Goal: Task Accomplishment & Management: Use online tool/utility

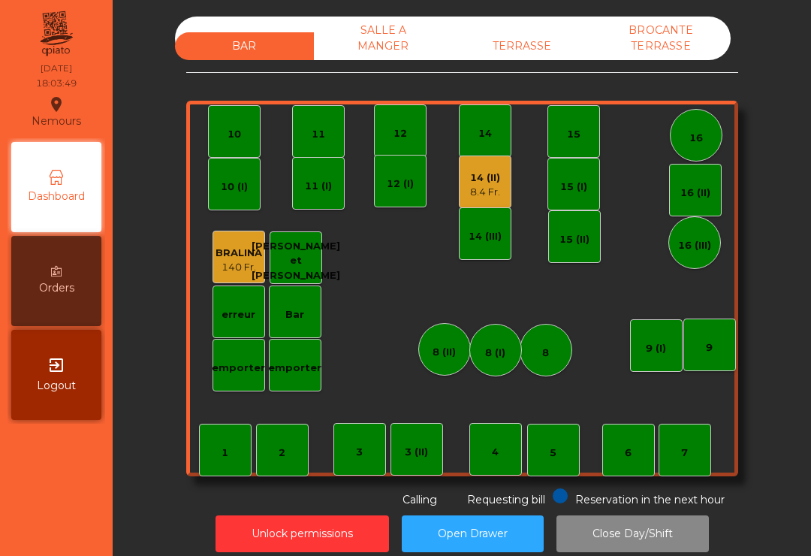
click at [542, 59] on div "TERRASSE" at bounding box center [522, 46] width 139 height 28
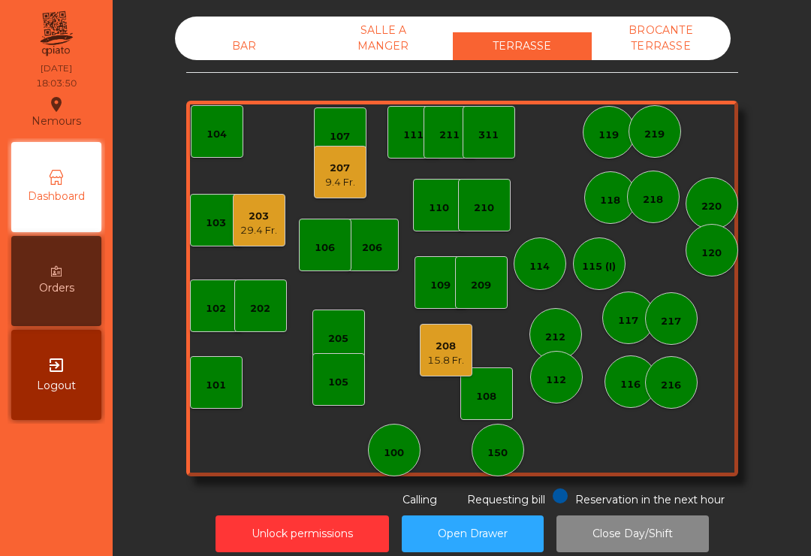
click at [498, 441] on div "150" at bounding box center [497, 449] width 20 height 21
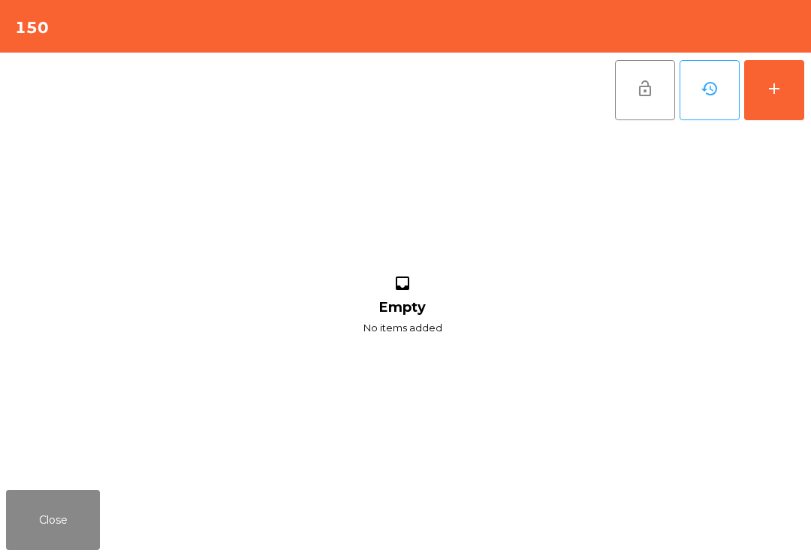
click at [786, 104] on button "add" at bounding box center [774, 90] width 60 height 60
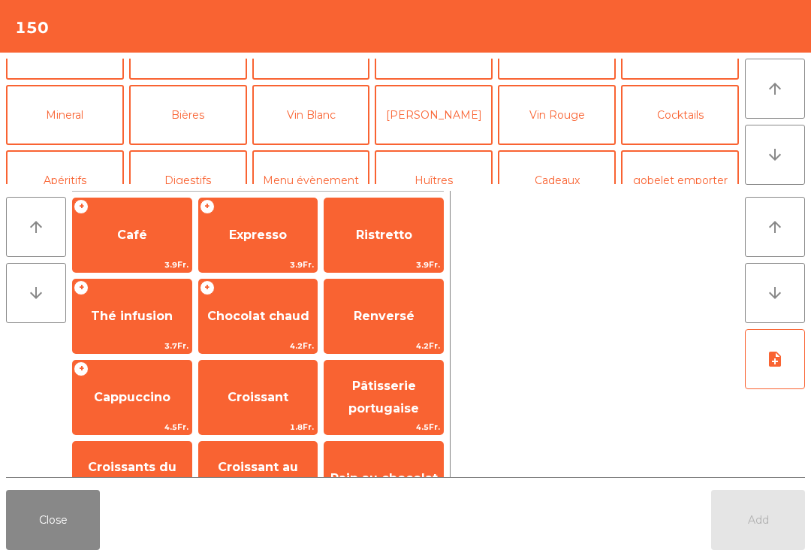
scroll to position [122, 0]
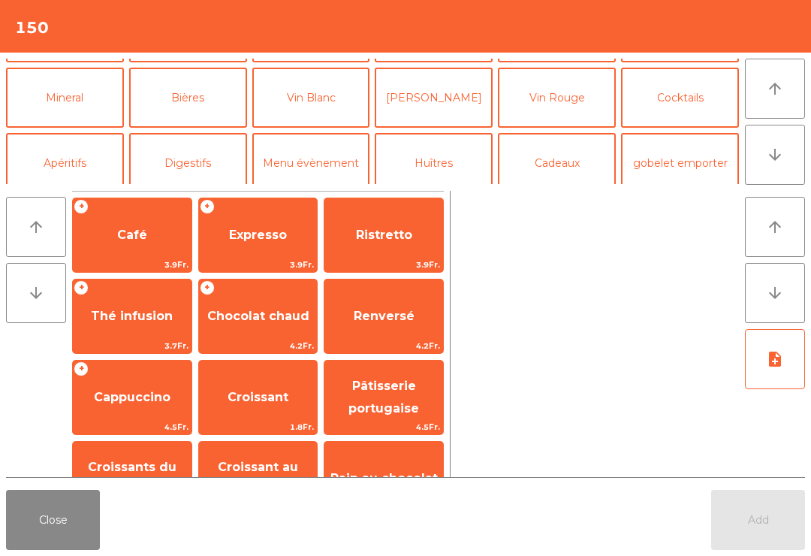
click at [299, 116] on button "Vin Blanc" at bounding box center [311, 98] width 118 height 60
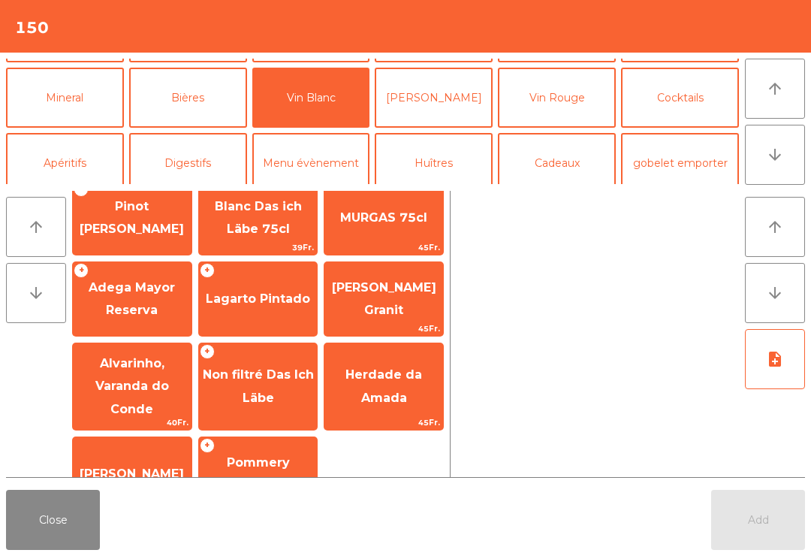
scroll to position [102, 0]
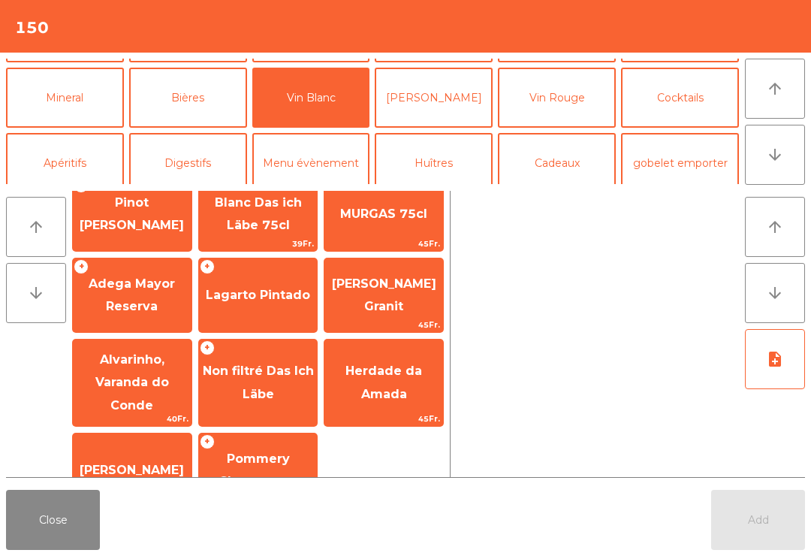
click at [277, 316] on div "+ Lagarto Pintado" at bounding box center [258, 295] width 120 height 75
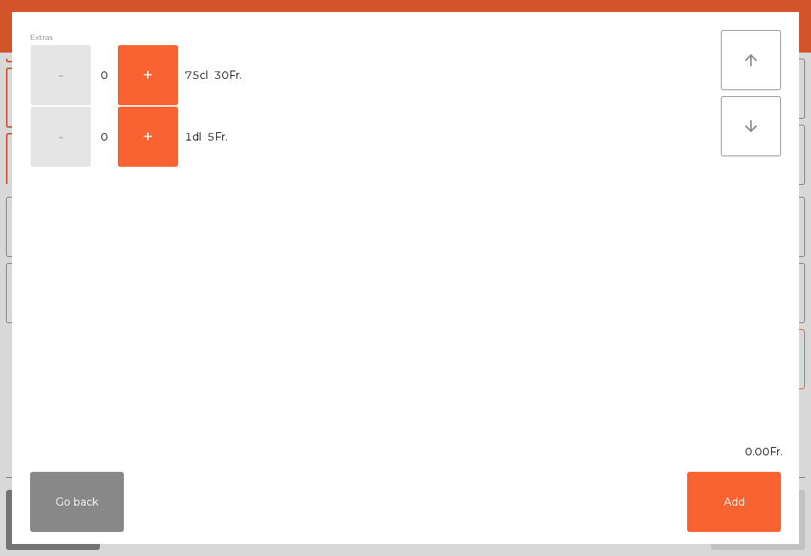
click at [158, 73] on button "+" at bounding box center [148, 75] width 60 height 60
click at [71, 83] on button "-" at bounding box center [61, 75] width 60 height 60
click at [169, 161] on button "+" at bounding box center [148, 137] width 60 height 60
click at [714, 530] on button "Add" at bounding box center [734, 501] width 94 height 60
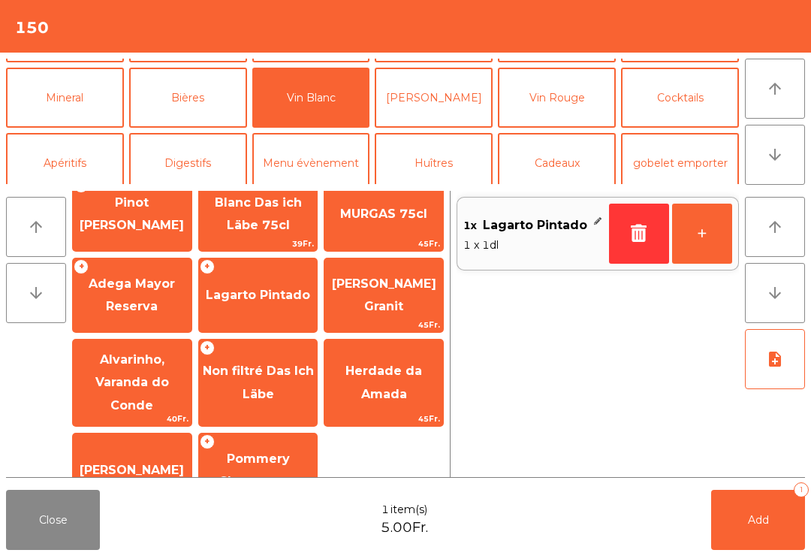
click at [728, 240] on button "+" at bounding box center [702, 233] width 60 height 60
click at [753, 481] on div "arrow_upward arrow_downward + Chasselas + Chardonnay Sauvignon Ritter Cochand 7…" at bounding box center [405, 334] width 811 height 299
click at [756, 514] on span "Add" at bounding box center [758, 520] width 21 height 14
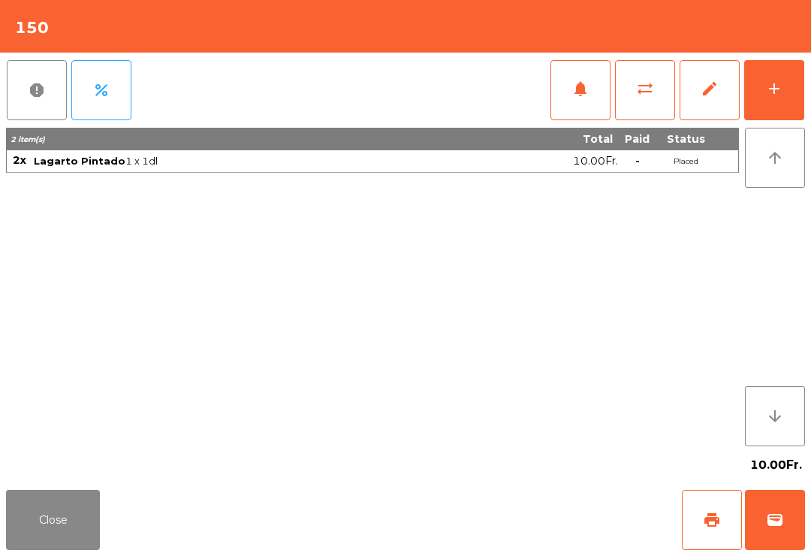
click at [91, 543] on button "Close" at bounding box center [53, 519] width 94 height 60
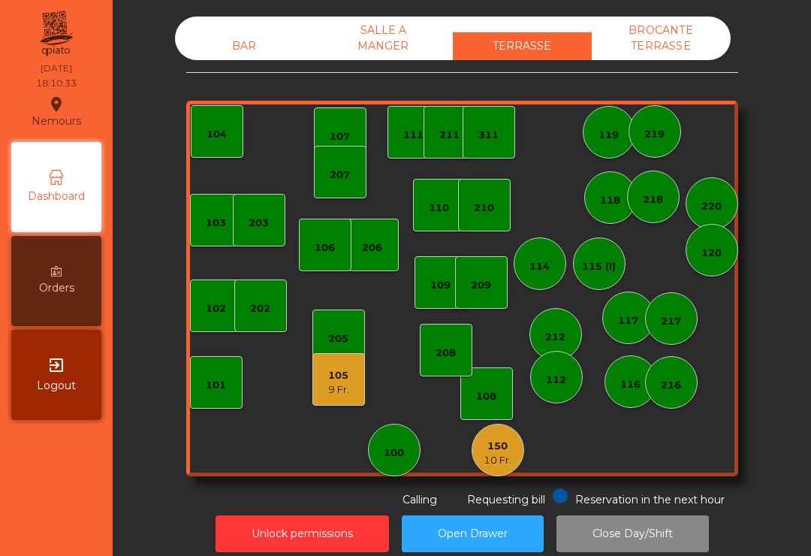
click at [483, 457] on div "10 Fr." at bounding box center [497, 460] width 28 height 15
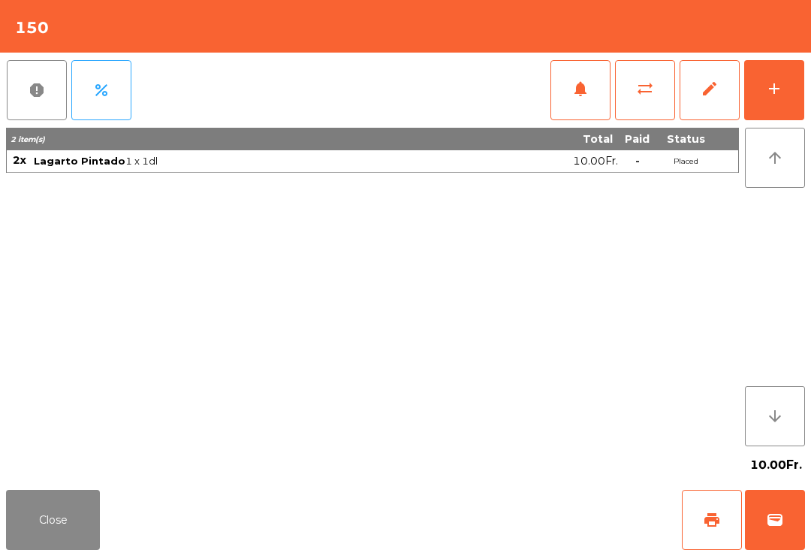
click at [789, 531] on button "wallet" at bounding box center [775, 519] width 60 height 60
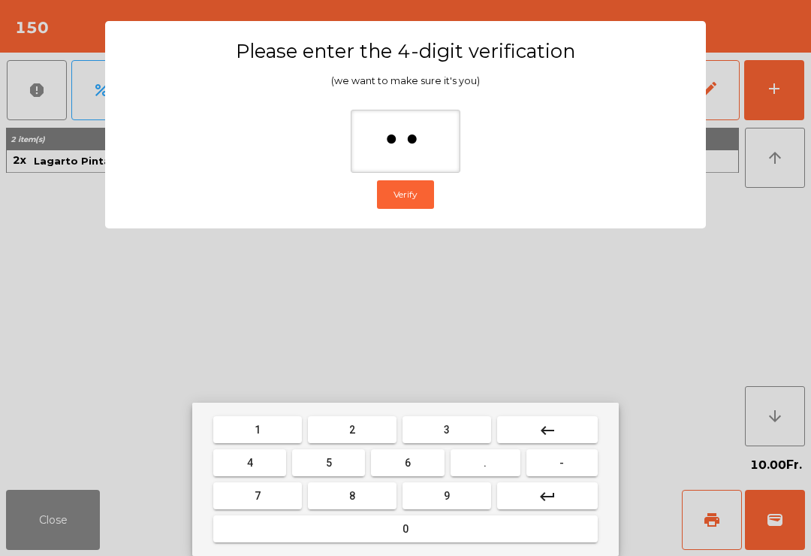
type input "***"
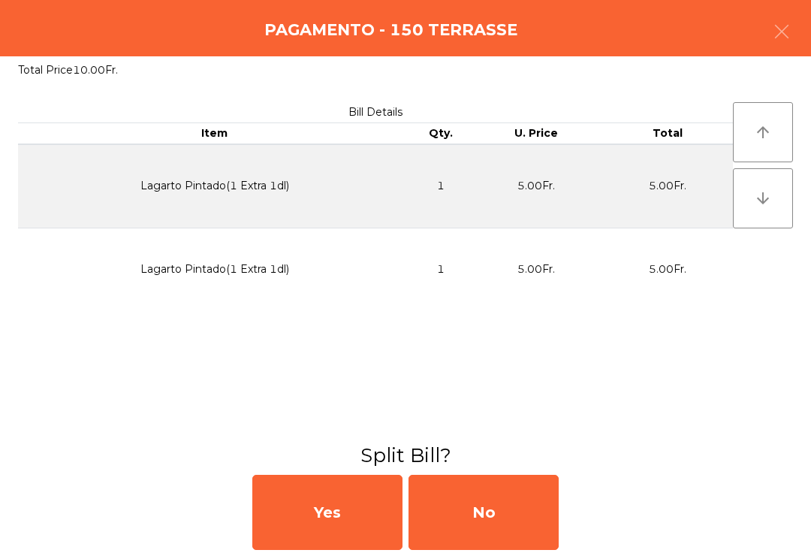
click at [480, 510] on div "No" at bounding box center [483, 511] width 150 height 75
click at [486, 493] on div "MB" at bounding box center [483, 511] width 150 height 75
click at [504, 495] on div "No" at bounding box center [483, 511] width 150 height 75
click at [488, 541] on div "No" at bounding box center [483, 511] width 150 height 75
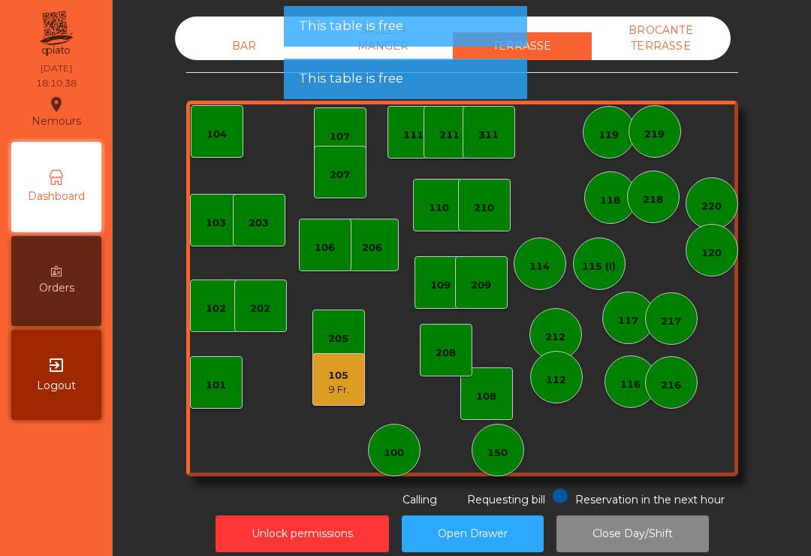
click at [227, 302] on div "102" at bounding box center [216, 305] width 53 height 53
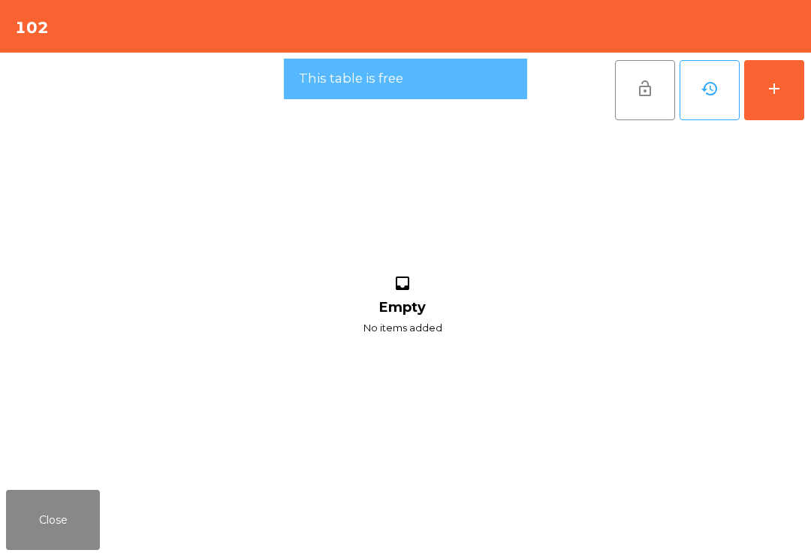
click at [787, 93] on button "add" at bounding box center [774, 90] width 60 height 60
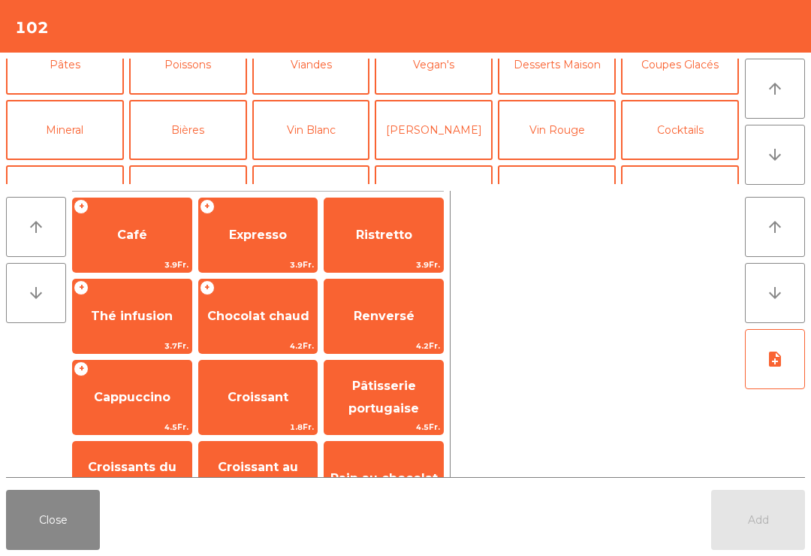
scroll to position [62, 0]
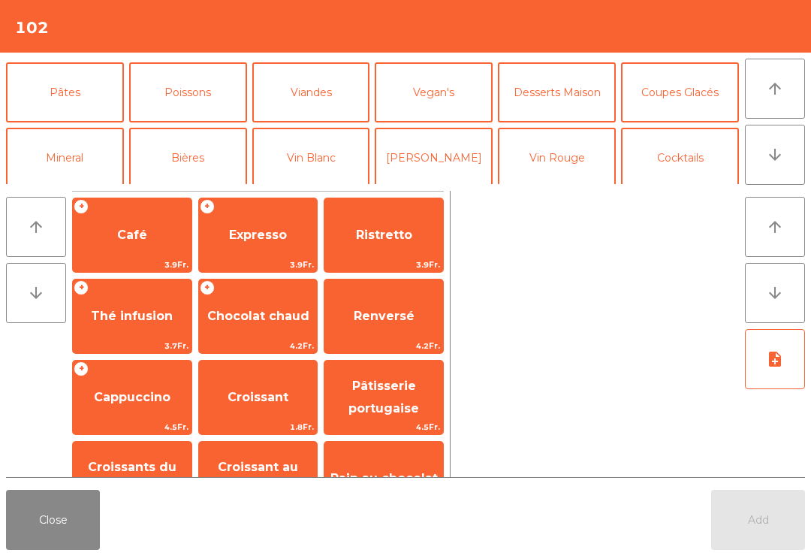
click at [197, 90] on button "Poissons" at bounding box center [188, 92] width 118 height 60
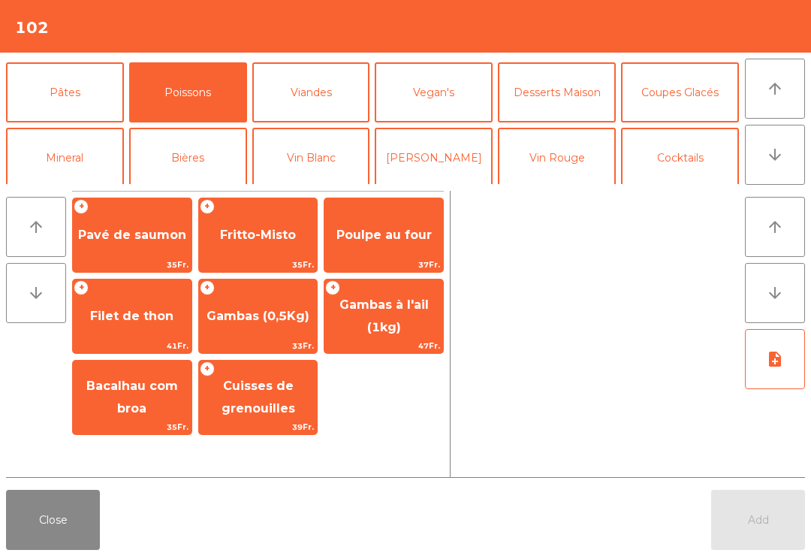
click at [382, 238] on span "Poulpe au four" at bounding box center [383, 234] width 95 height 14
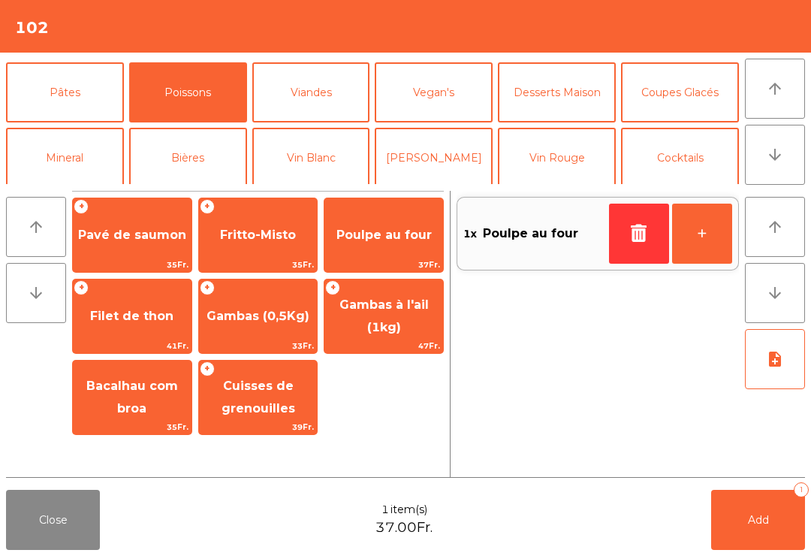
click at [267, 314] on span "Gambas (0,5Kg)" at bounding box center [257, 316] width 103 height 14
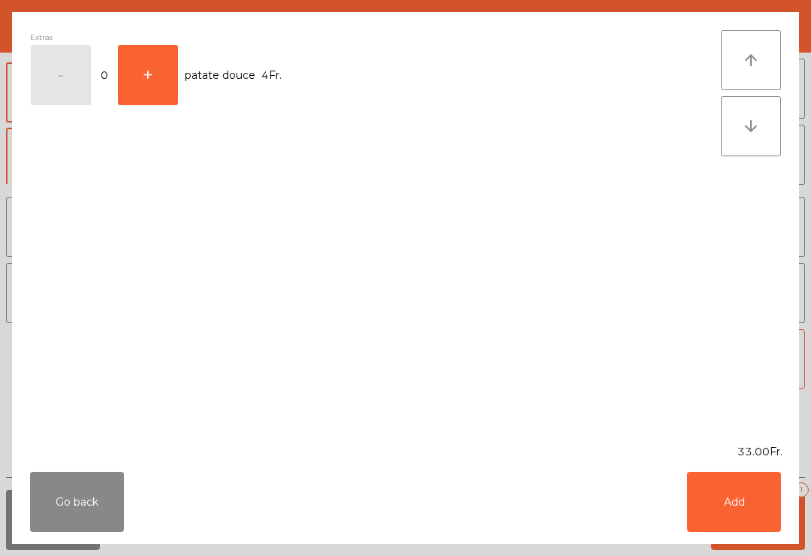
click at [745, 489] on button "Add" at bounding box center [734, 501] width 94 height 60
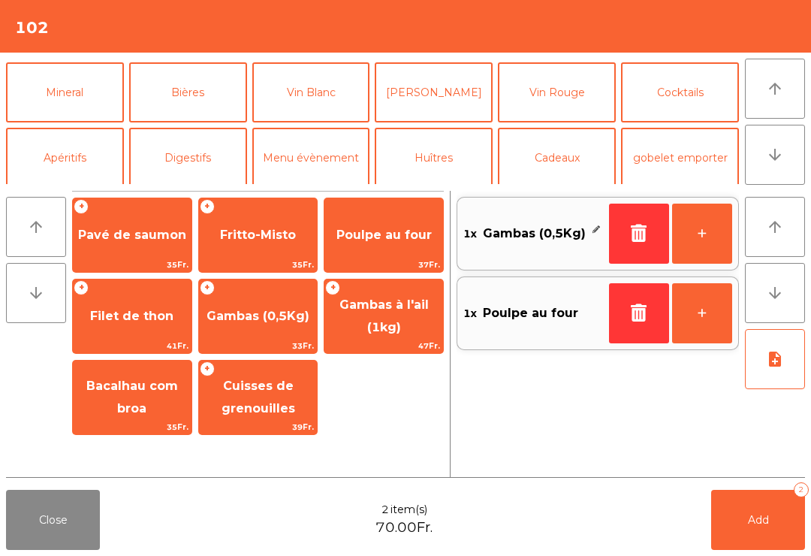
scroll to position [128, 0]
click at [65, 103] on button "Mineral" at bounding box center [65, 92] width 118 height 60
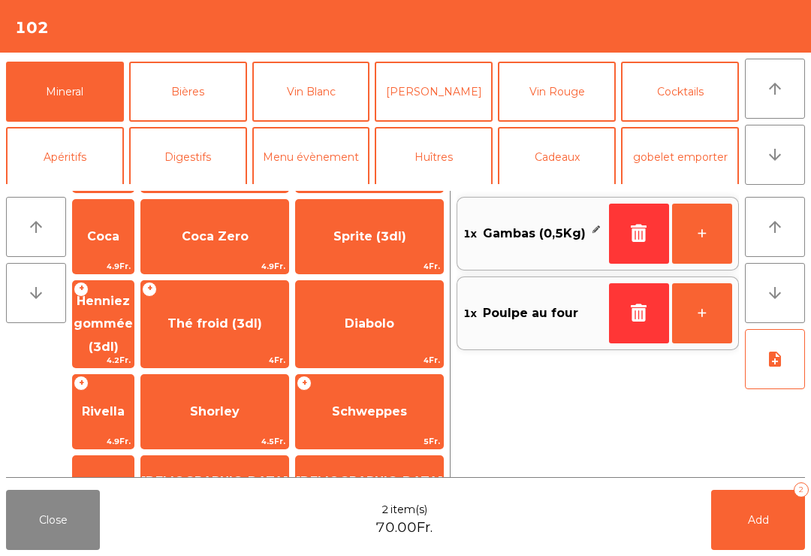
scroll to position [296, 0]
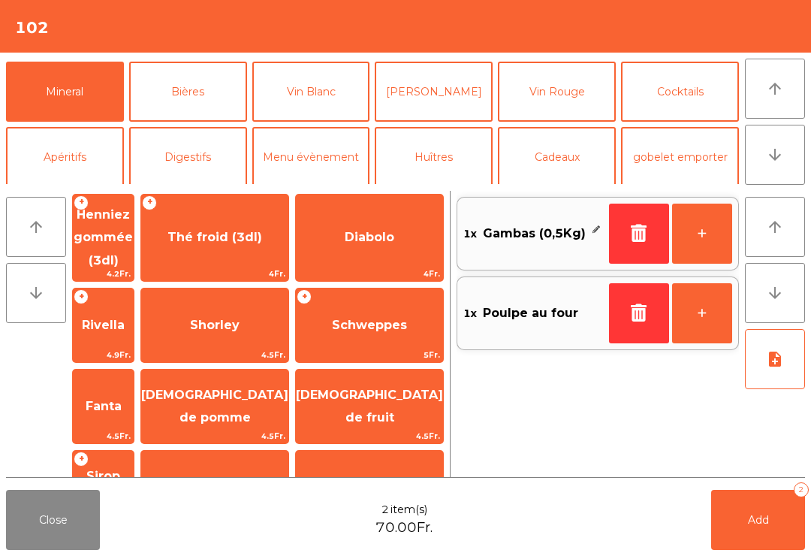
click at [120, 468] on span "Sirop (3dl)" at bounding box center [103, 486] width 34 height 37
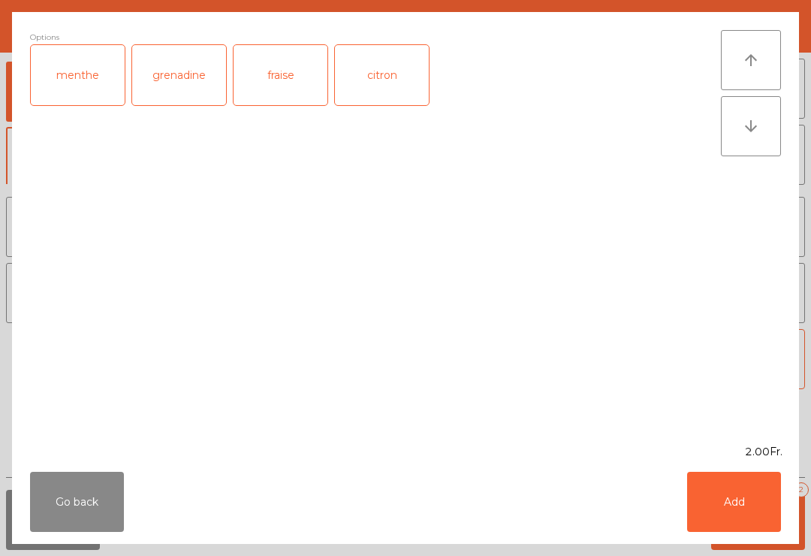
click at [192, 74] on div "grenadine" at bounding box center [179, 75] width 94 height 60
click at [742, 498] on button "Add" at bounding box center [734, 501] width 94 height 60
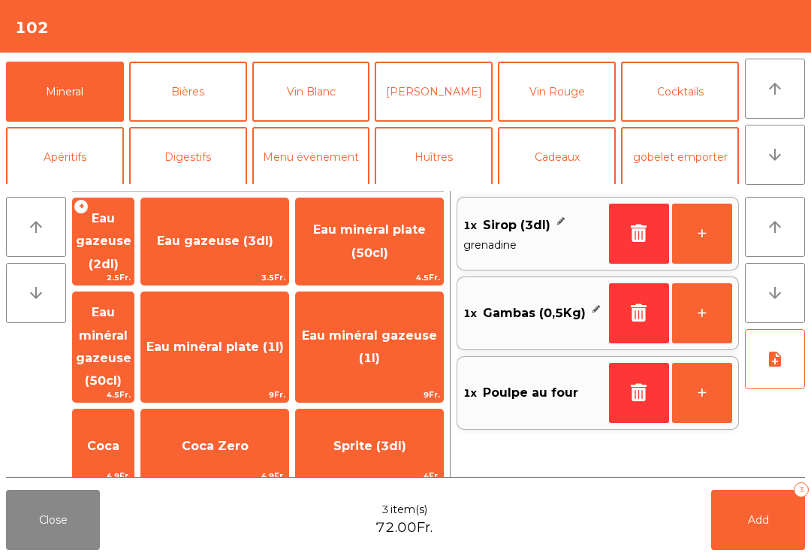
scroll to position [0, 0]
click at [131, 325] on span "Eau minéral gazeuse (50cl)" at bounding box center [104, 346] width 56 height 83
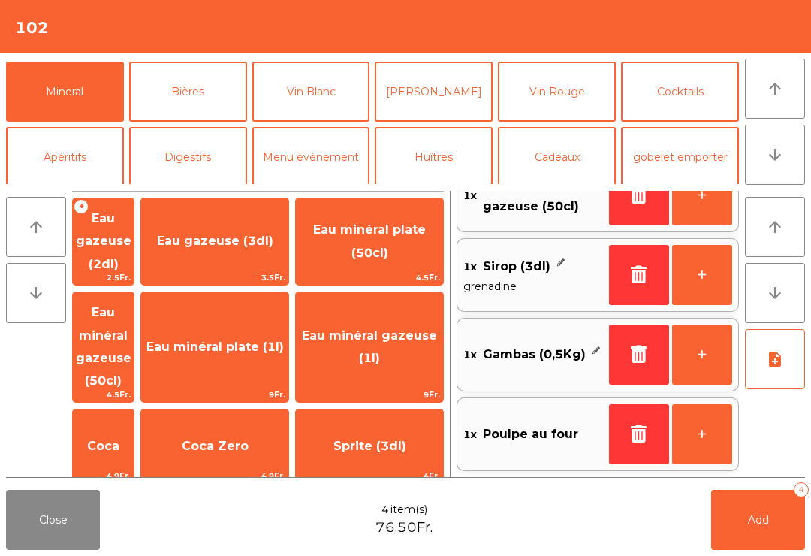
scroll to position [38, 0]
click at [760, 511] on button "Add 4" at bounding box center [758, 519] width 94 height 60
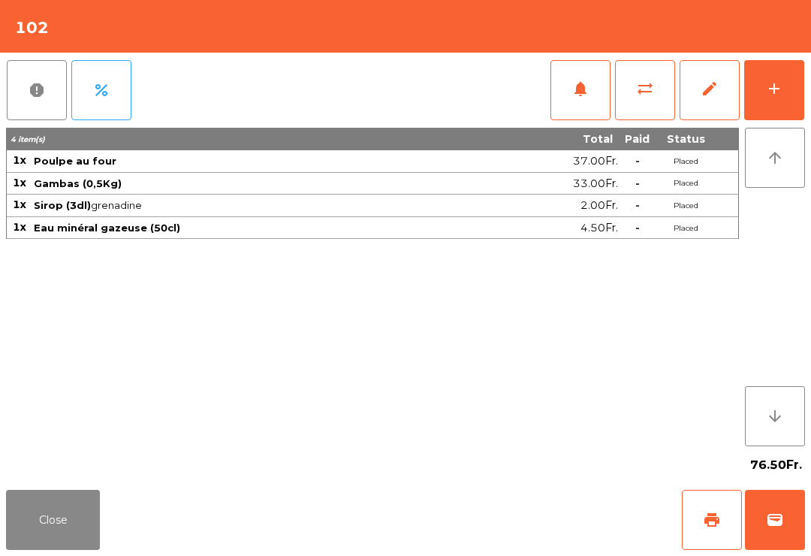
click at [55, 544] on button "Close" at bounding box center [53, 519] width 94 height 60
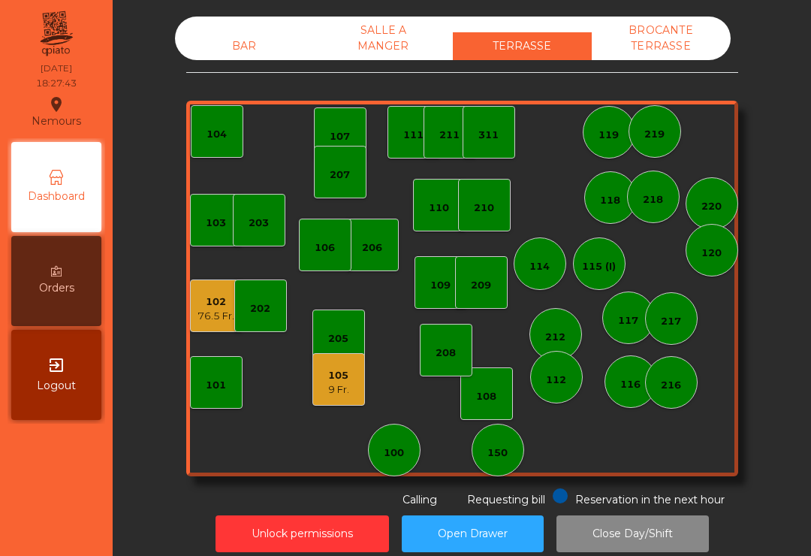
click at [209, 329] on div "102 76.5 Fr." at bounding box center [216, 305] width 53 height 53
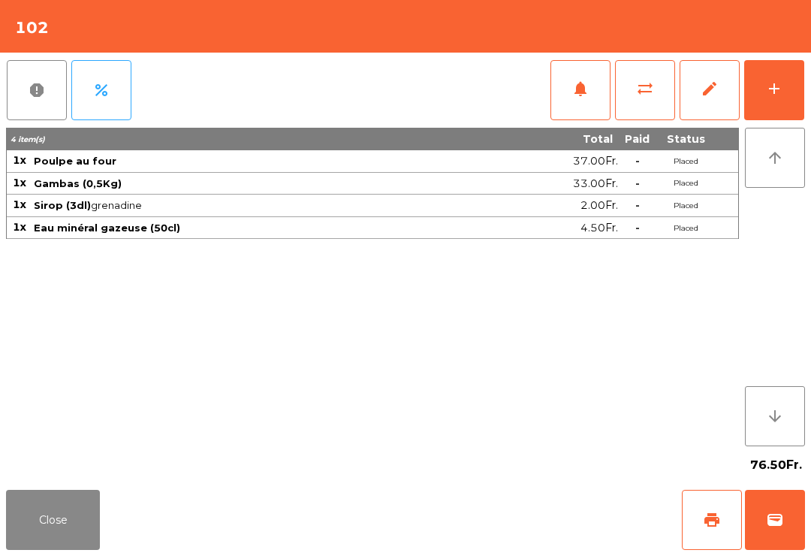
click at [96, 501] on button "Close" at bounding box center [53, 519] width 94 height 60
